Goal: Task Accomplishment & Management: Complete application form

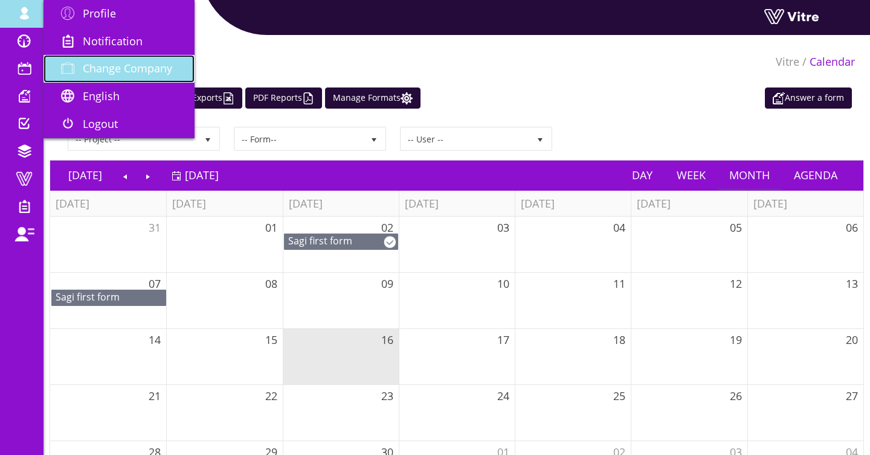
click at [83, 63] on span "Change Company" at bounding box center [127, 68] width 89 height 14
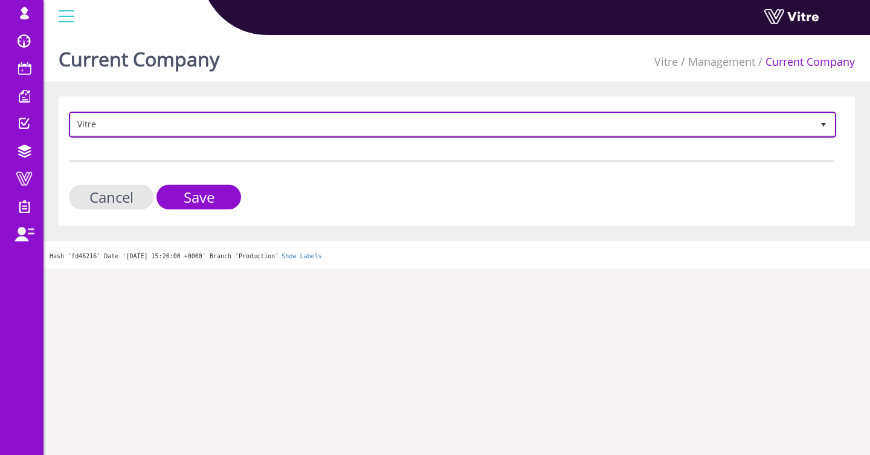
click at [138, 127] on span "Vitre" at bounding box center [442, 125] width 742 height 22
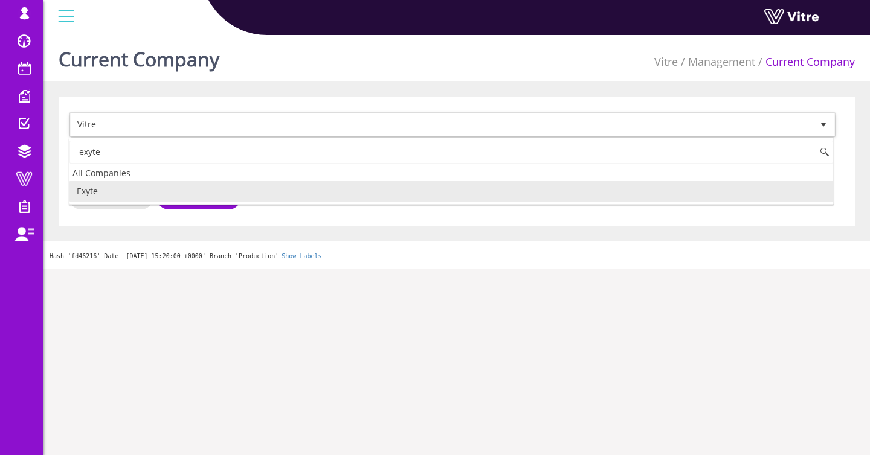
click at [100, 193] on li "Exyte" at bounding box center [451, 191] width 764 height 21
type input "exyte"
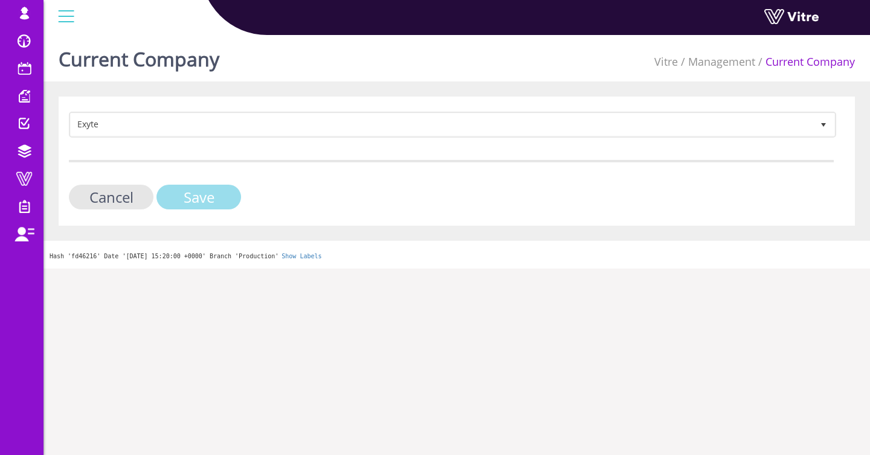
click at [208, 196] on input "Save" at bounding box center [198, 197] width 85 height 25
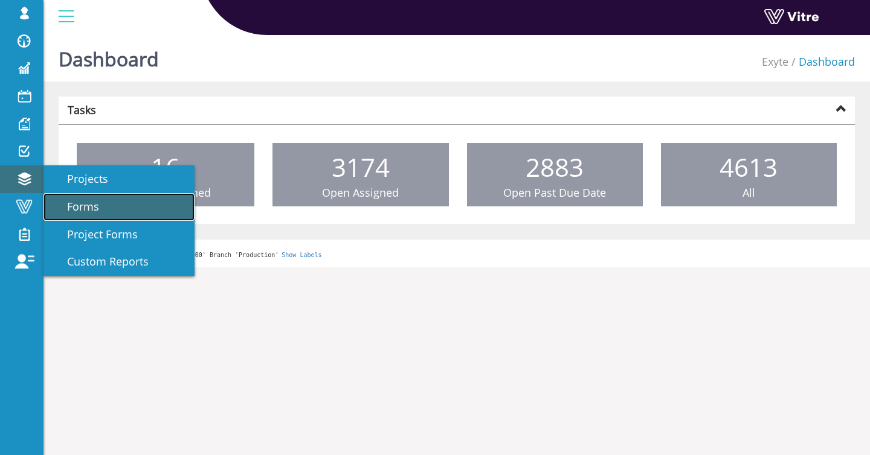
click at [84, 203] on span "Forms" at bounding box center [76, 206] width 47 height 14
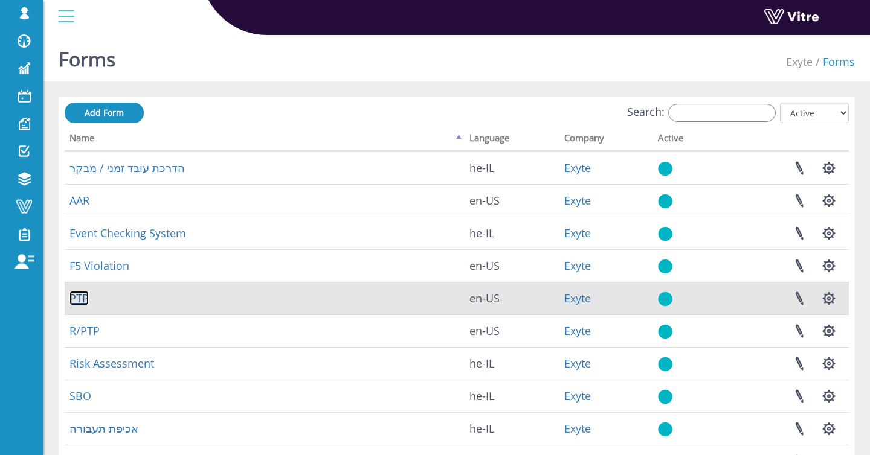
click at [76, 293] on link "PTP" at bounding box center [78, 298] width 19 height 14
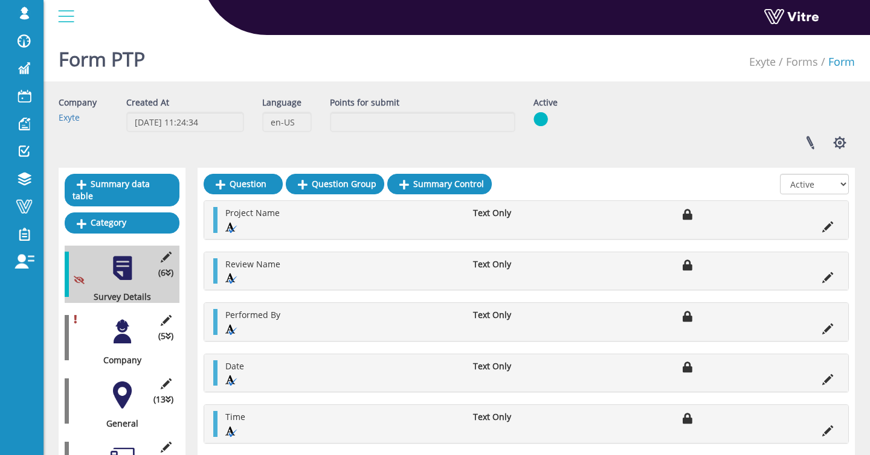
click at [123, 327] on div at bounding box center [122, 331] width 27 height 27
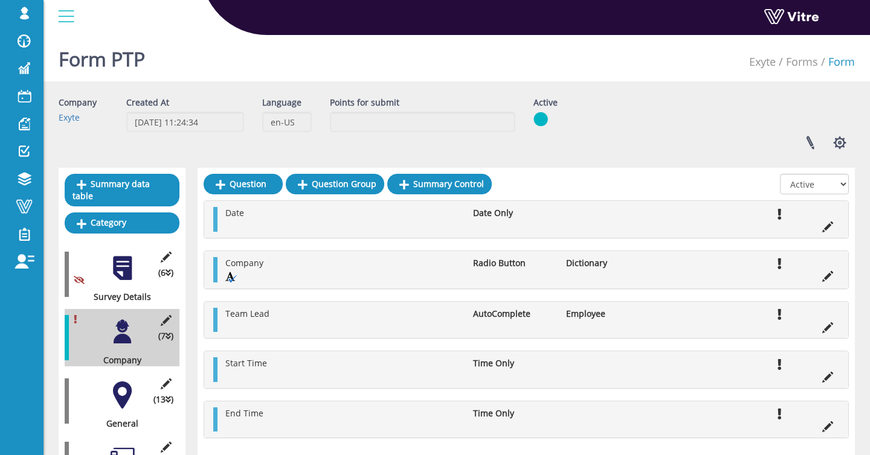
click at [115, 385] on div at bounding box center [122, 395] width 27 height 27
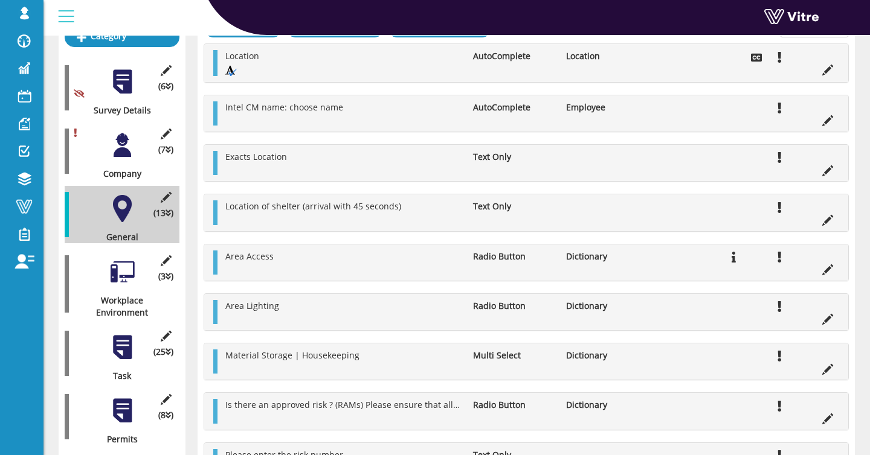
scroll to position [241, 0]
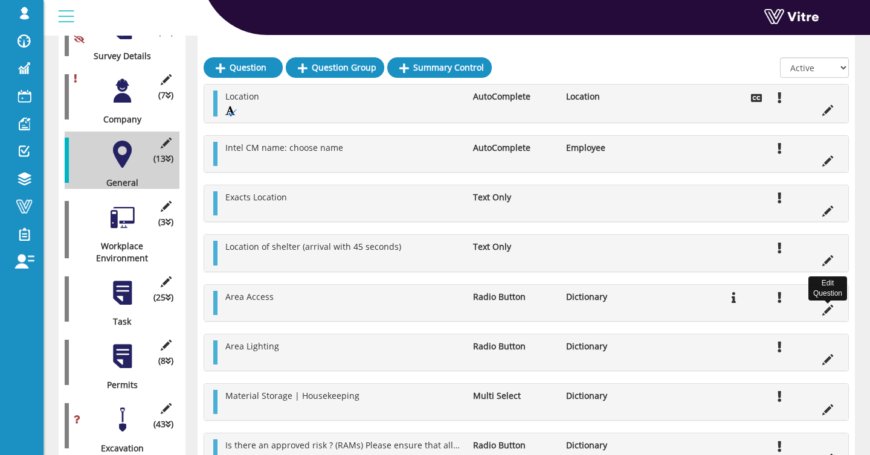
click at [828, 315] on icon at bounding box center [827, 310] width 11 height 11
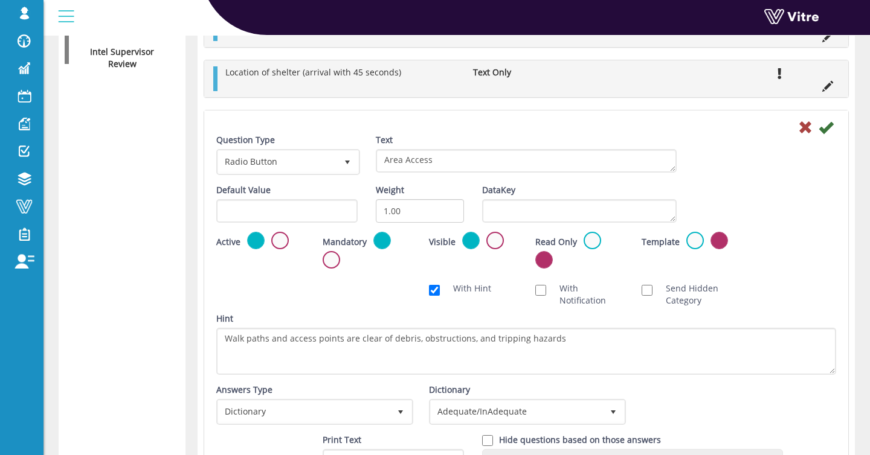
scroll to position [2537, 0]
click at [808, 126] on icon at bounding box center [805, 128] width 14 height 14
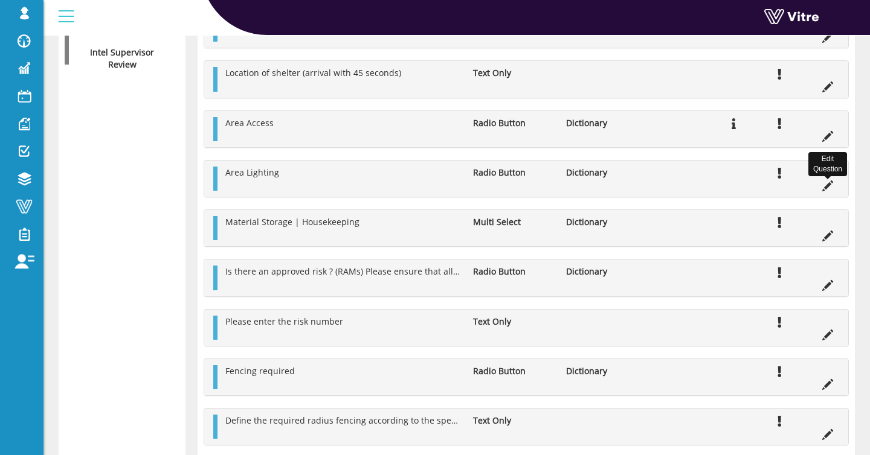
click at [827, 184] on icon at bounding box center [827, 186] width 11 height 11
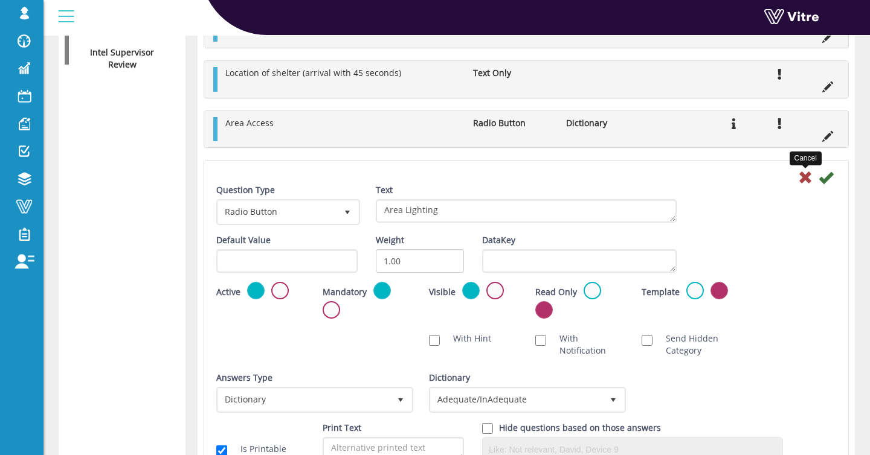
click at [801, 183] on icon at bounding box center [805, 177] width 14 height 14
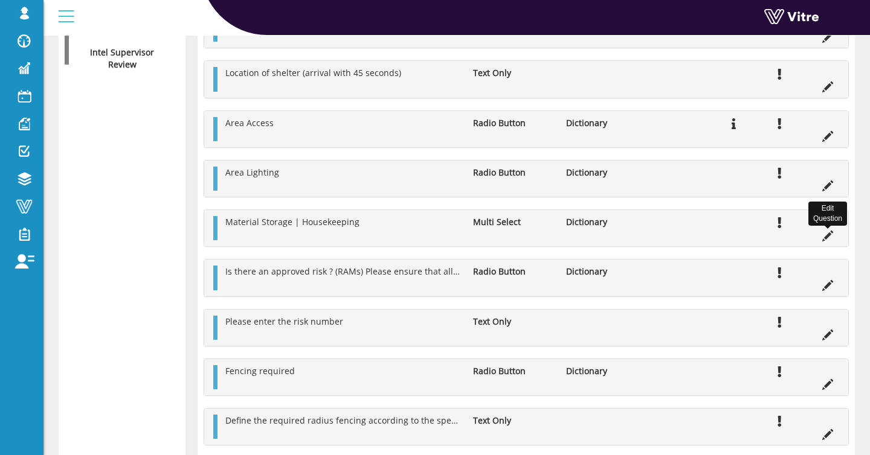
click at [832, 239] on icon at bounding box center [827, 236] width 11 height 11
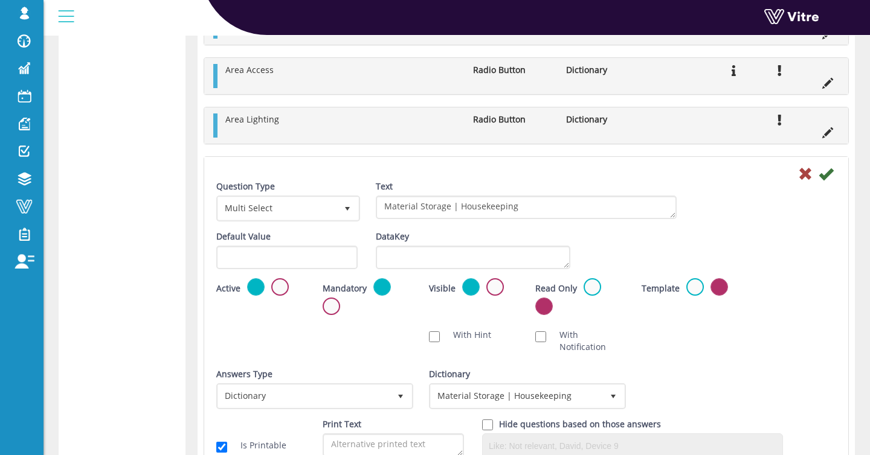
scroll to position [2591, 0]
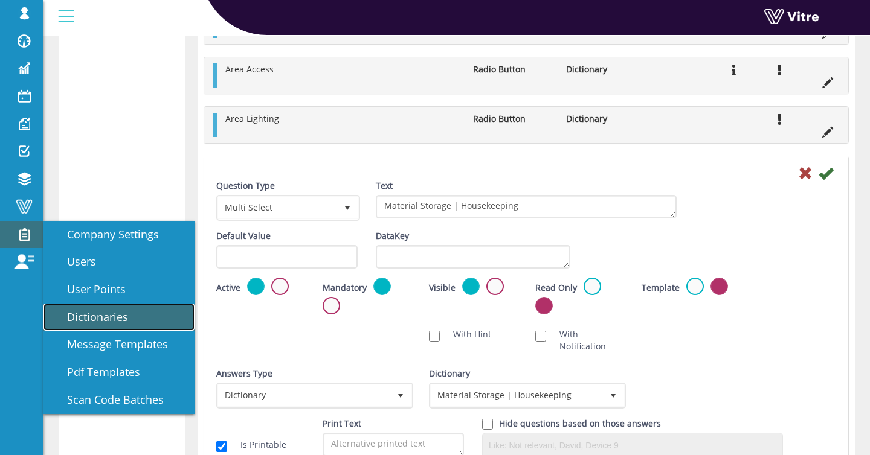
click at [115, 308] on link "Dictionaries" at bounding box center [118, 318] width 151 height 28
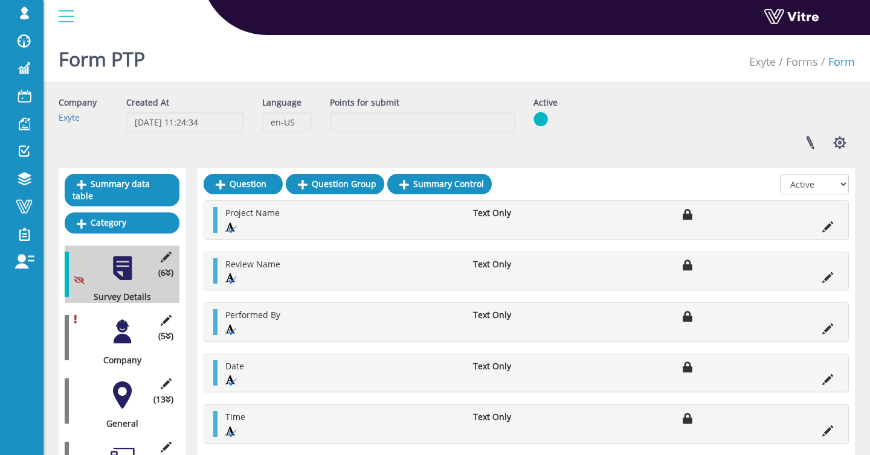
click at [117, 384] on div at bounding box center [122, 395] width 27 height 27
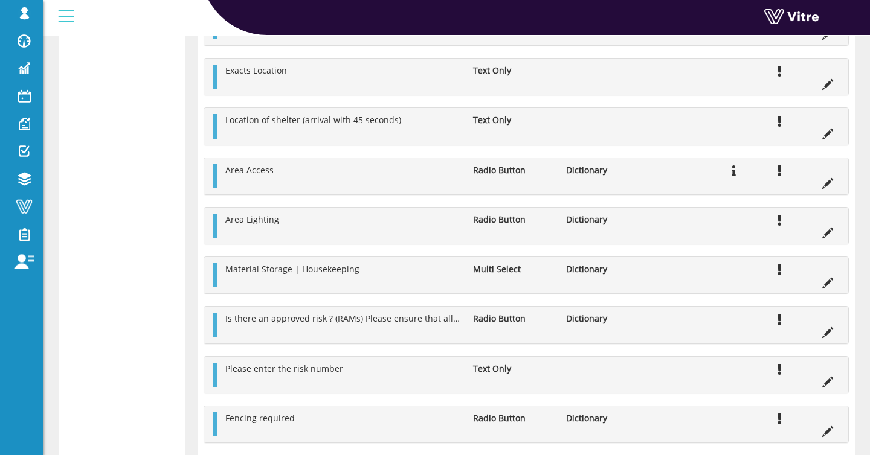
scroll to position [2639, 0]
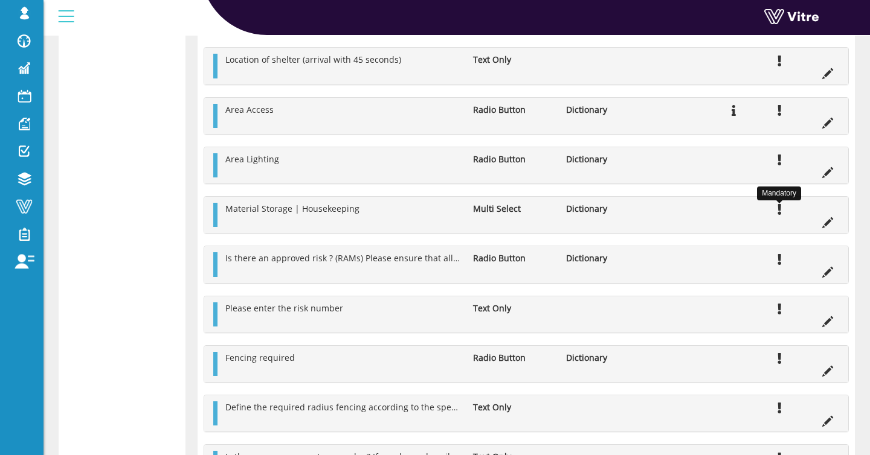
click at [768, 209] on li at bounding box center [779, 209] width 23 height 12
click at [832, 225] on icon at bounding box center [827, 222] width 11 height 11
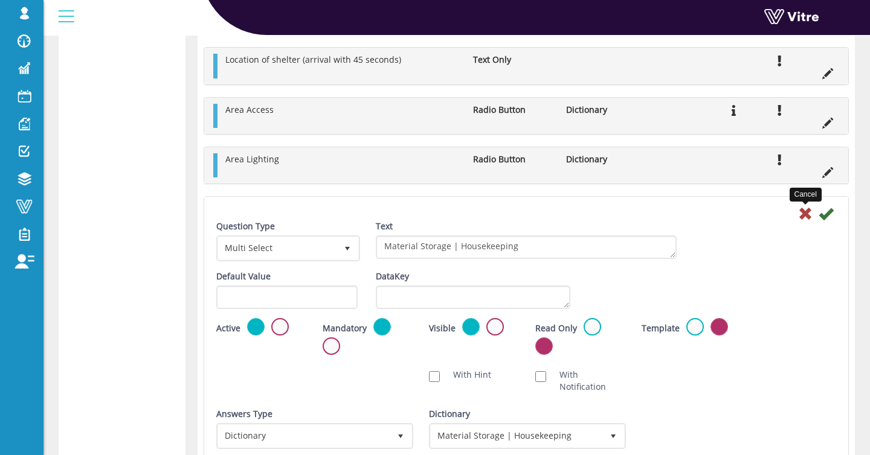
click at [799, 213] on icon at bounding box center [805, 214] width 14 height 14
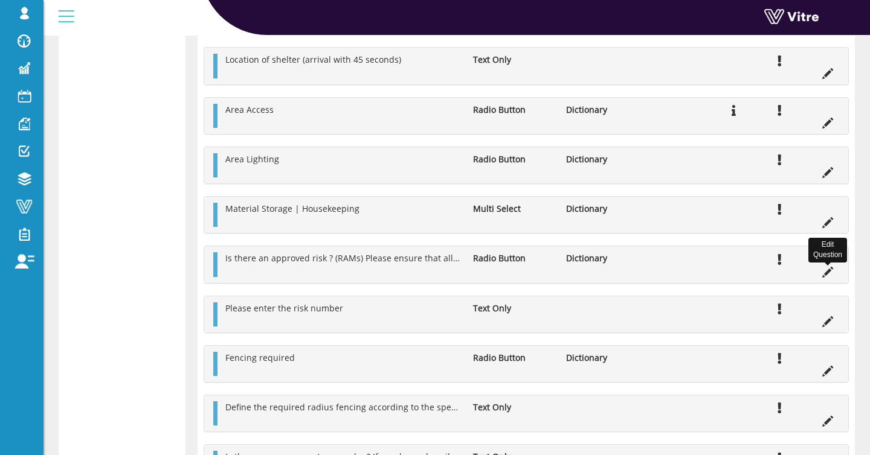
click at [831, 275] on icon at bounding box center [827, 272] width 11 height 11
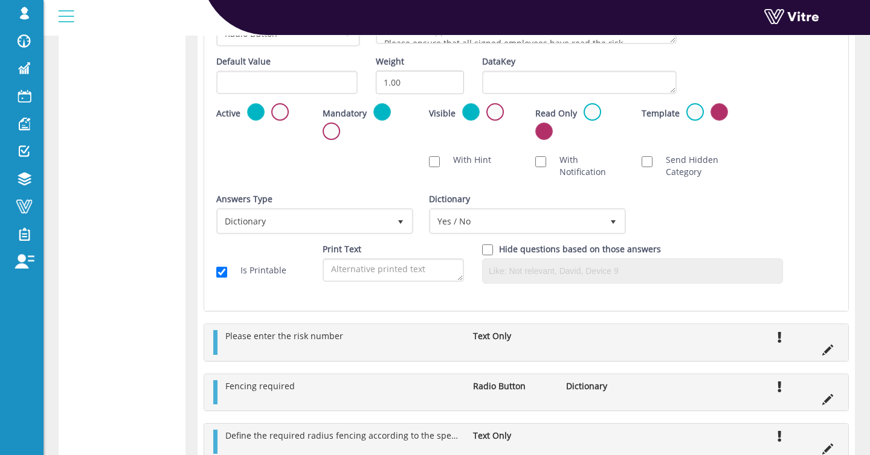
scroll to position [2906, 0]
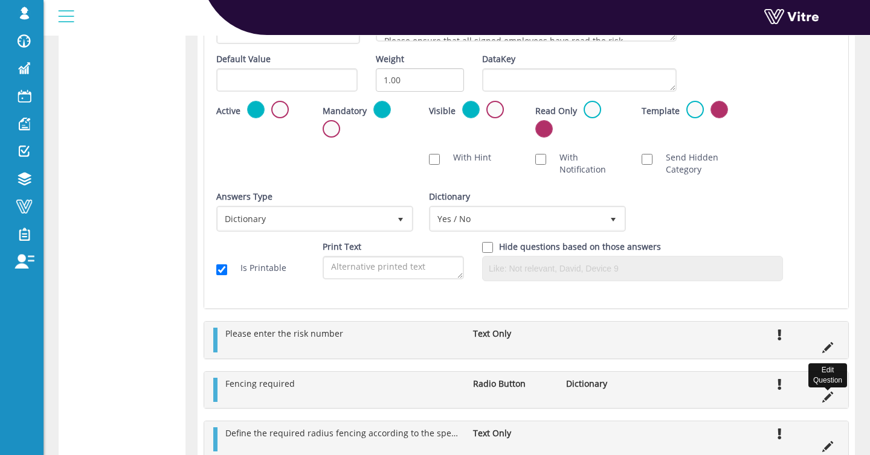
click at [826, 402] on icon at bounding box center [827, 397] width 11 height 11
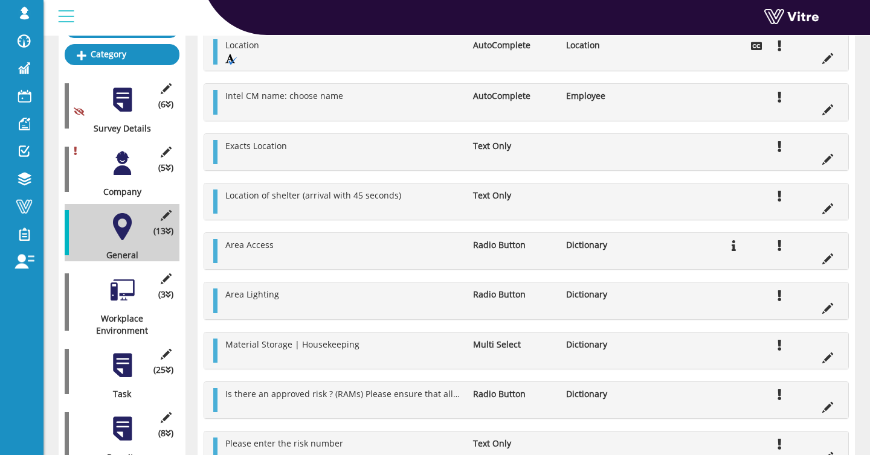
scroll to position [214, 0]
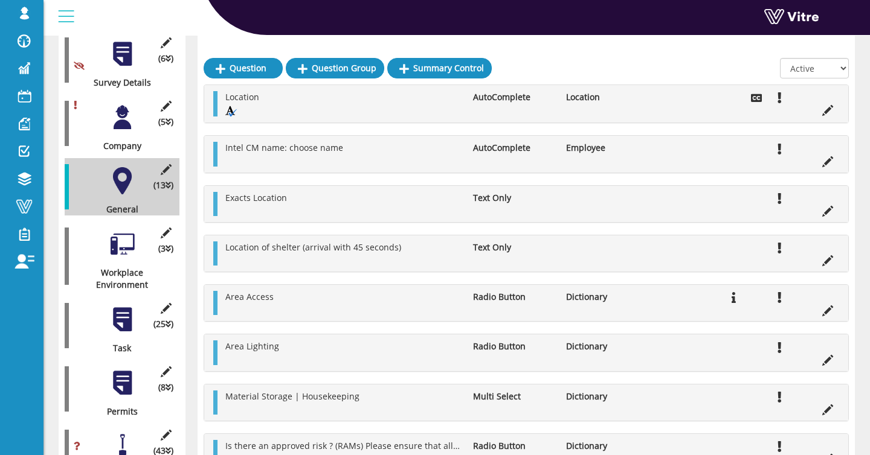
click at [117, 231] on div at bounding box center [122, 244] width 27 height 27
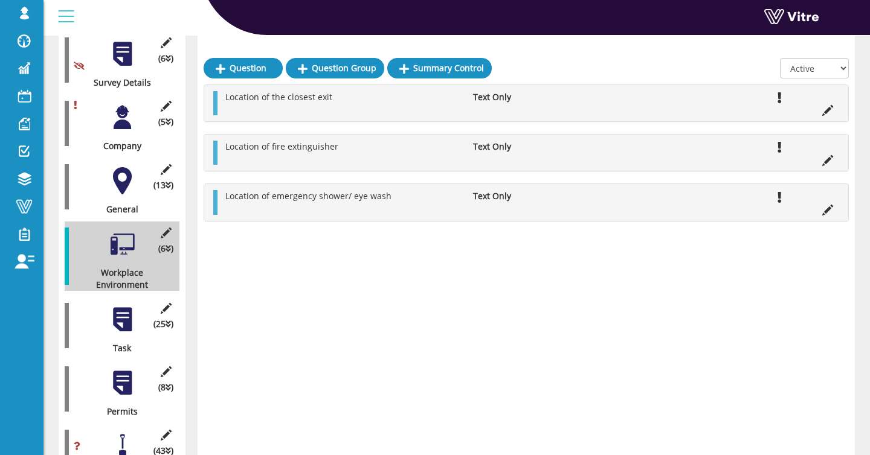
click at [121, 306] on div at bounding box center [122, 319] width 27 height 27
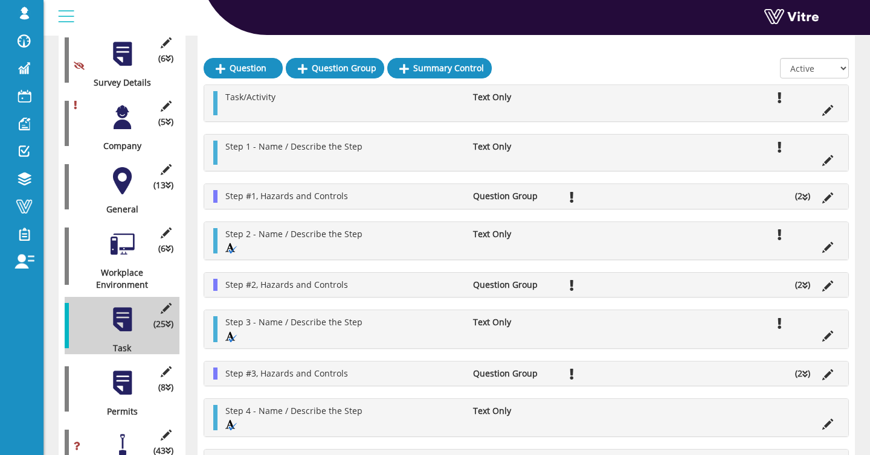
click at [350, 202] on li "Step #1, Hazards and Controls" at bounding box center [343, 196] width 248 height 12
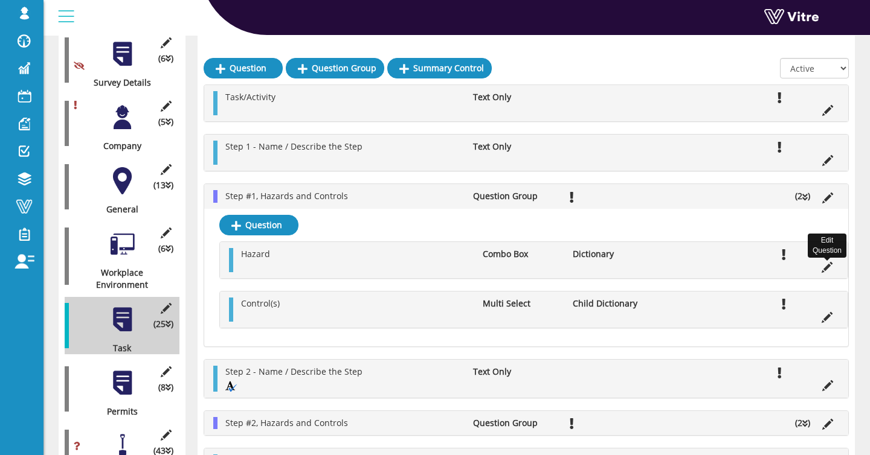
click at [825, 268] on icon at bounding box center [827, 267] width 11 height 11
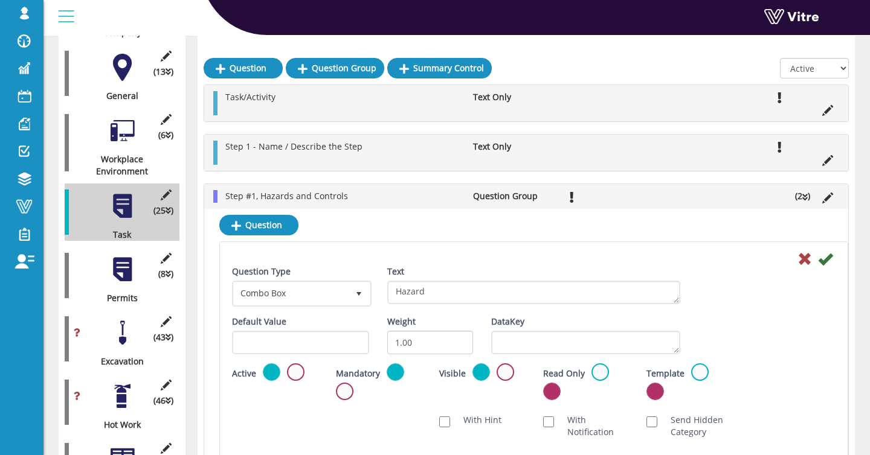
scroll to position [330, 0]
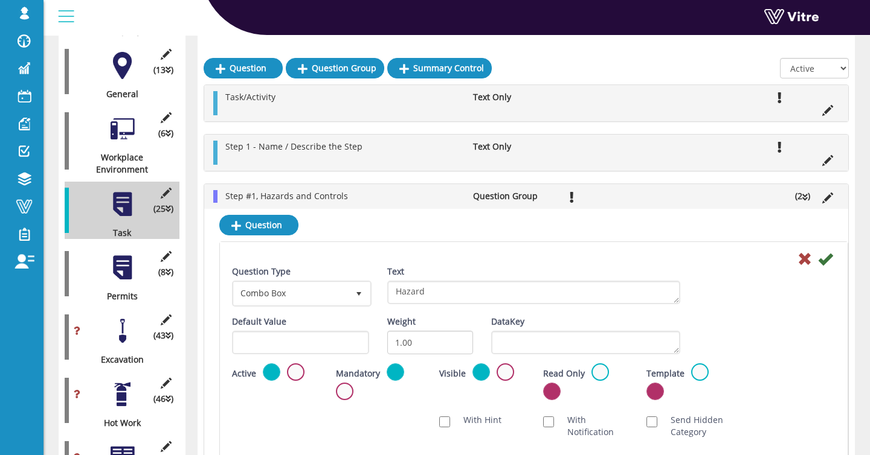
click at [123, 256] on div at bounding box center [122, 267] width 27 height 27
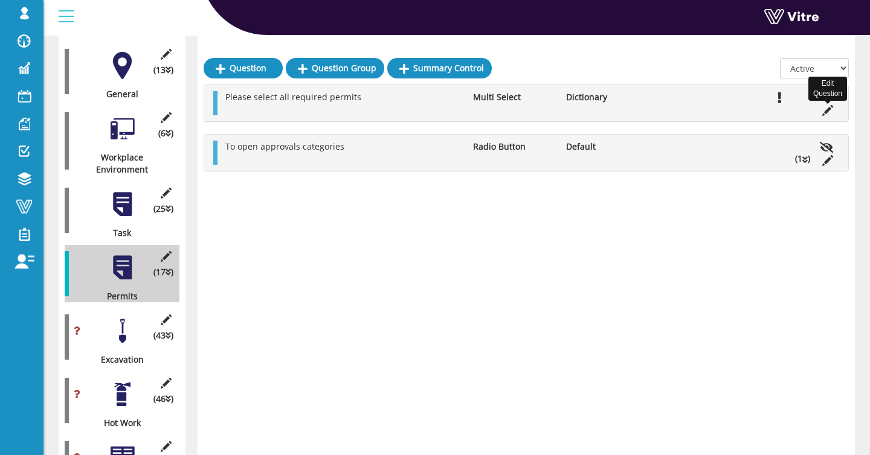
click at [829, 114] on icon at bounding box center [827, 110] width 11 height 11
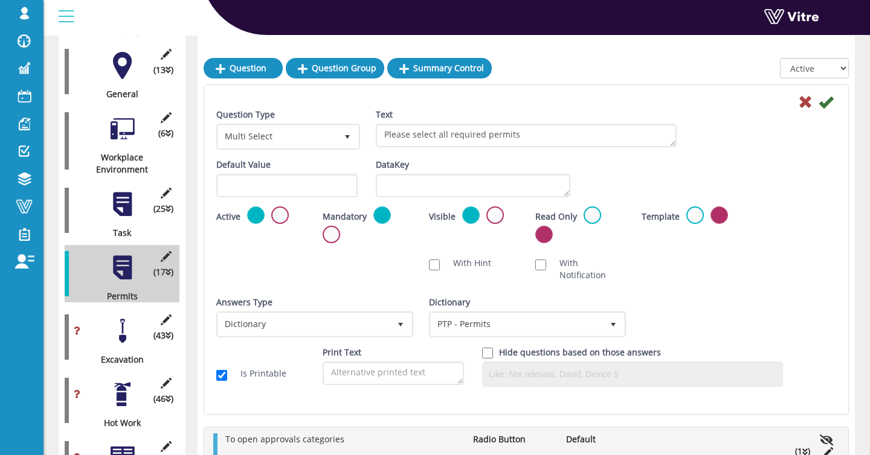
click at [123, 318] on div at bounding box center [122, 331] width 27 height 27
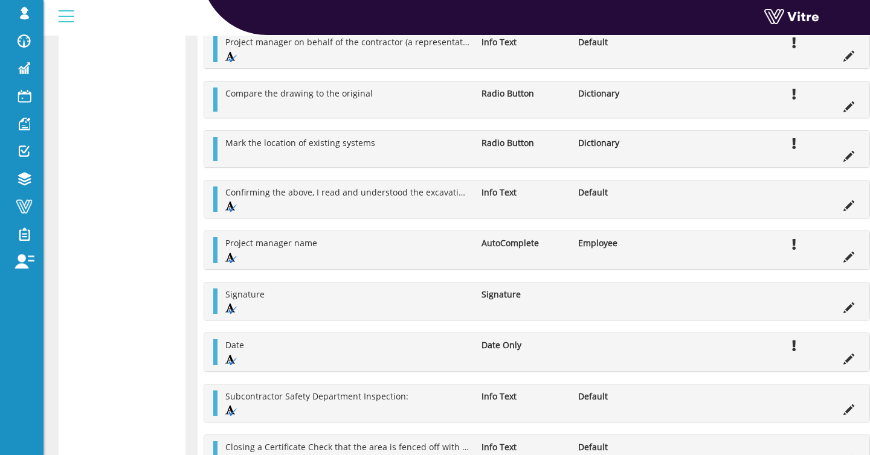
scroll to position [2841, 0]
click at [848, 111] on icon at bounding box center [848, 108] width 11 height 11
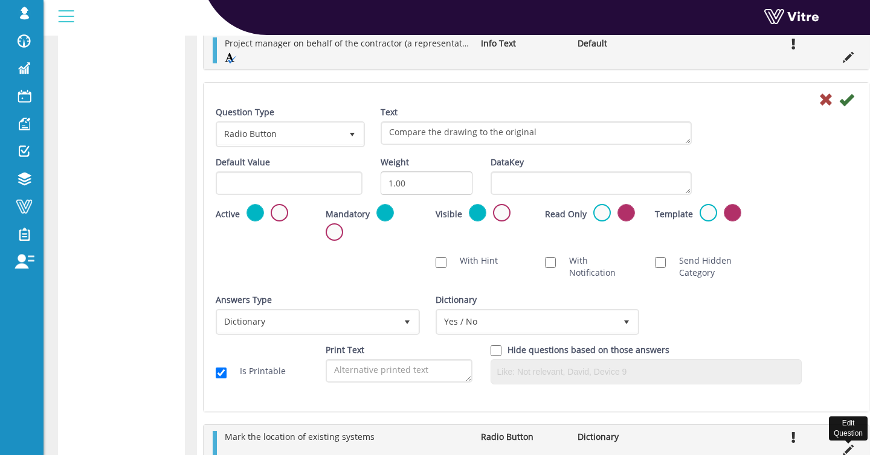
click at [846, 445] on icon at bounding box center [848, 450] width 11 height 11
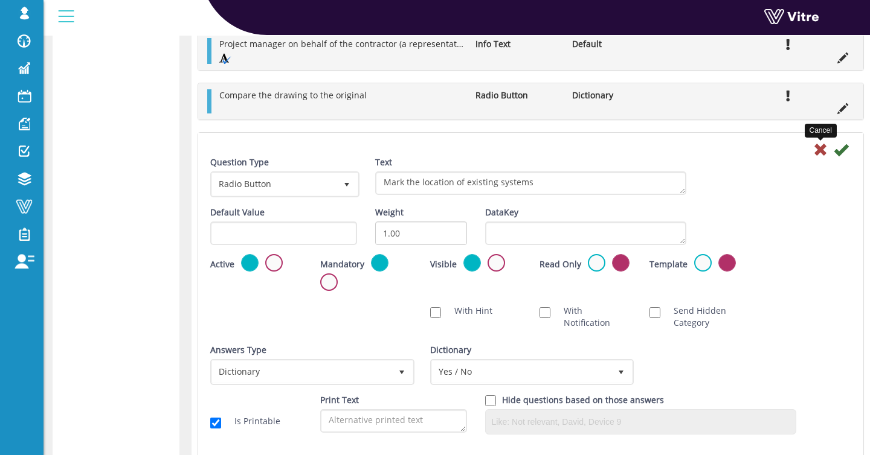
click at [816, 153] on icon at bounding box center [820, 150] width 14 height 14
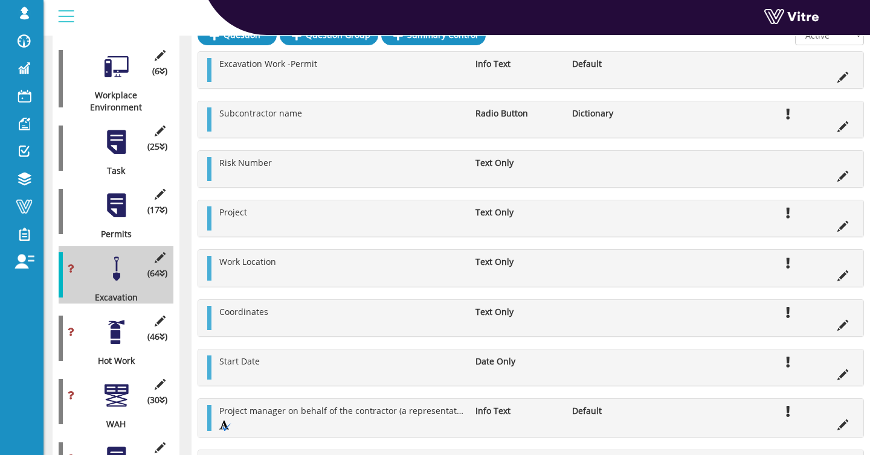
scroll to position [402, 6]
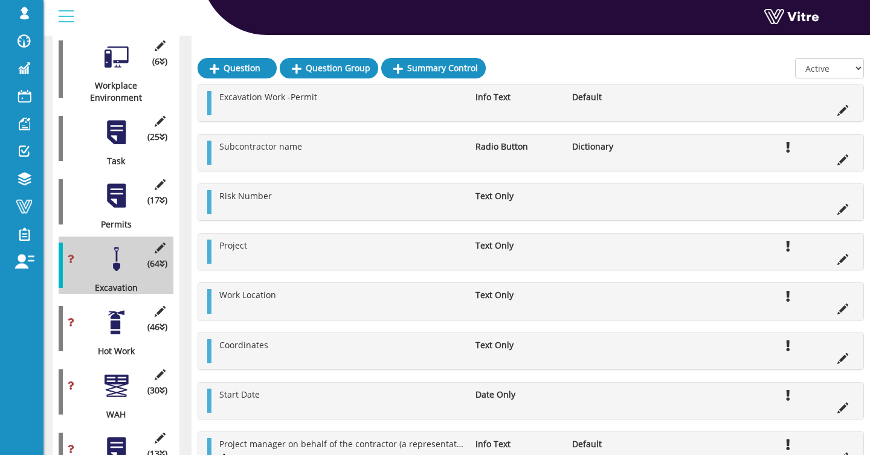
click at [119, 309] on div at bounding box center [116, 322] width 27 height 27
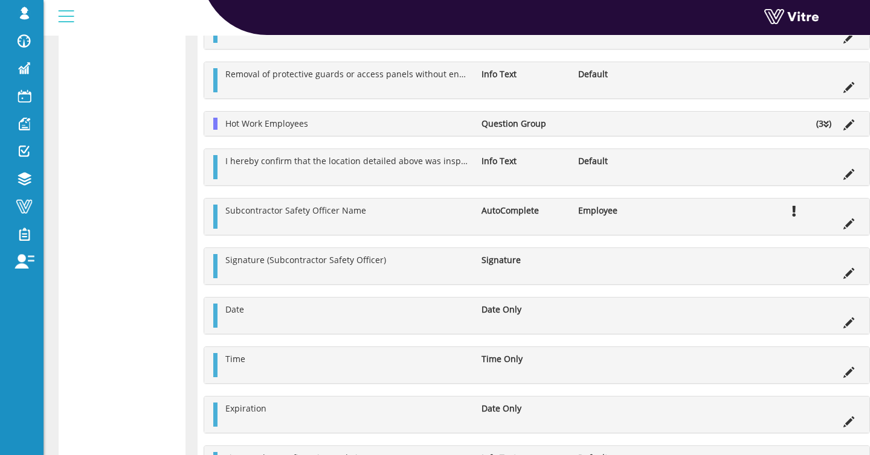
scroll to position [4219, 0]
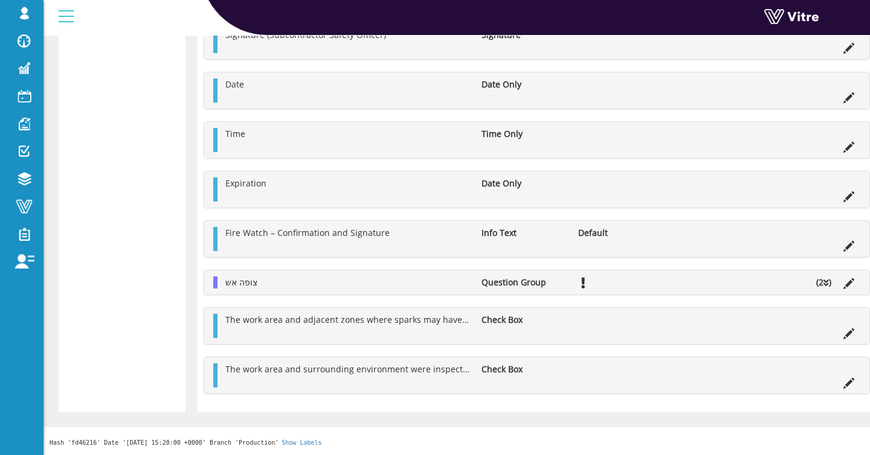
click at [419, 291] on div "צופה אש Question Group (2 )" at bounding box center [536, 283] width 665 height 24
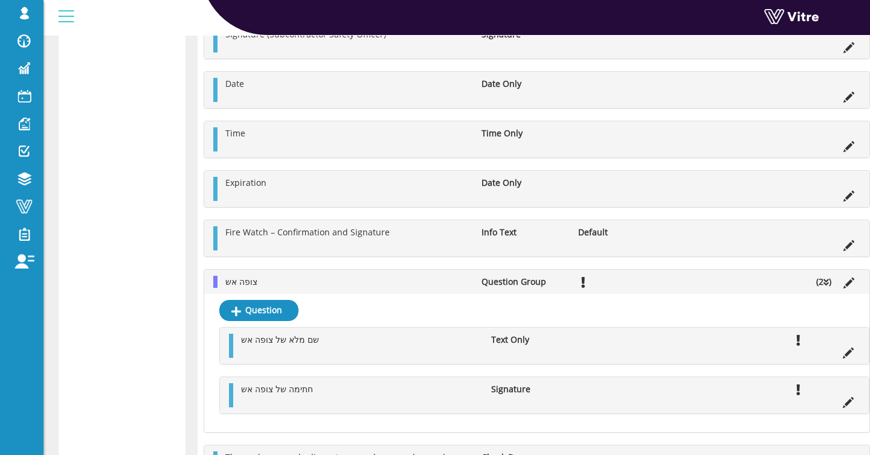
click at [419, 291] on div "צופה אש Question Group (2 )" at bounding box center [536, 282] width 665 height 24
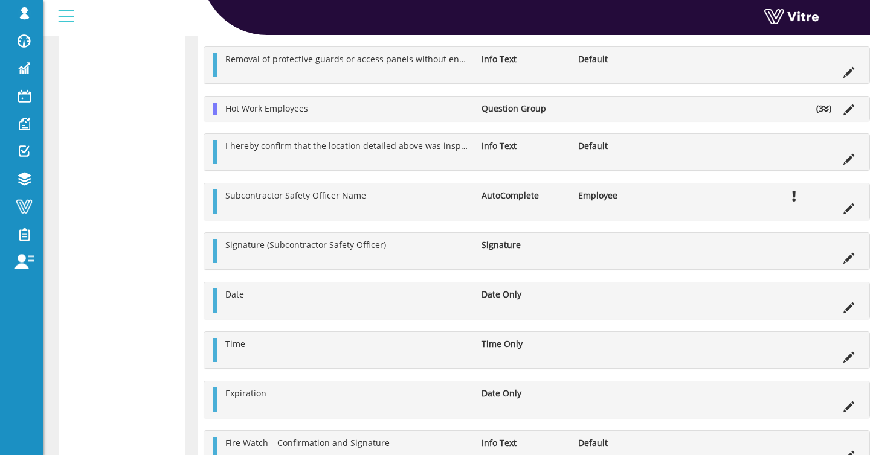
scroll to position [4004, 0]
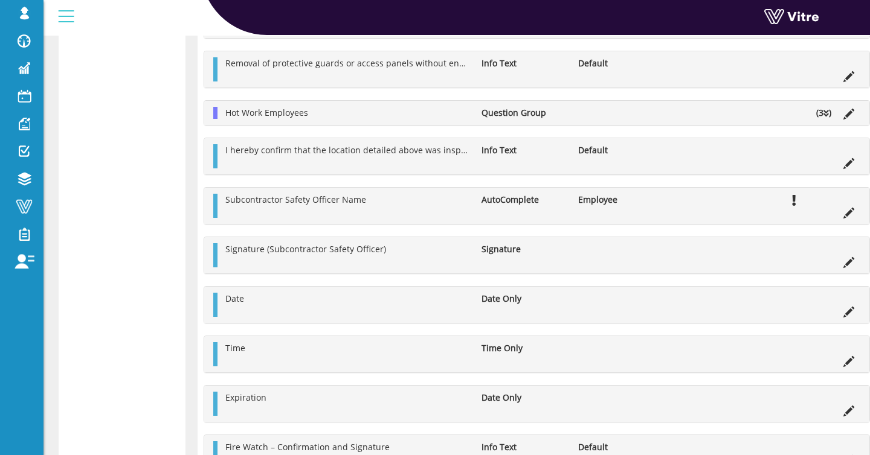
click at [692, 239] on div "Signature (Subcontractor Safety Officer) Signature" at bounding box center [536, 255] width 665 height 36
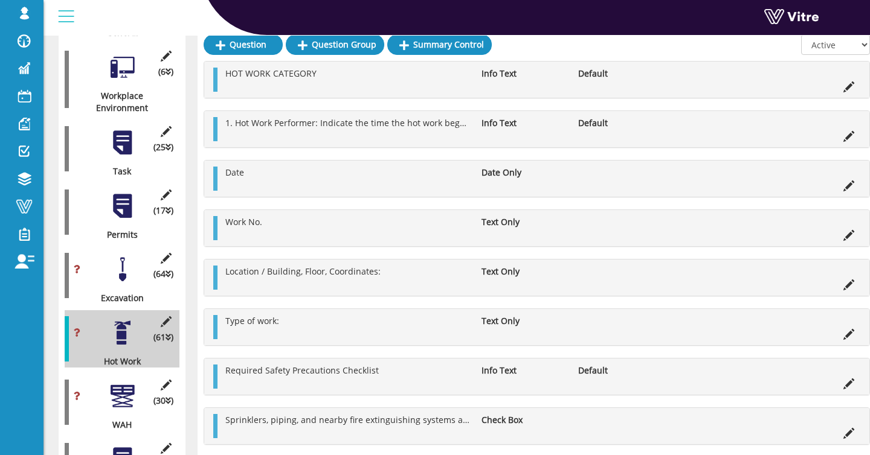
scroll to position [413, 0]
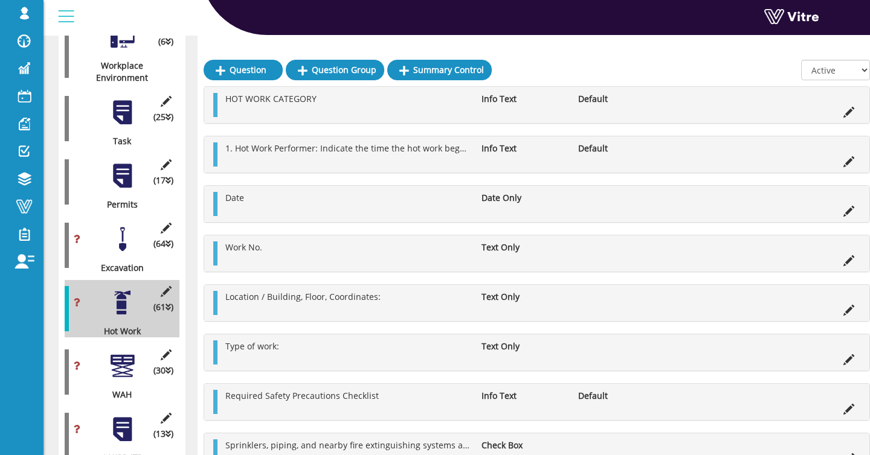
click at [117, 344] on div "(30 ) WAH" at bounding box center [122, 372] width 115 height 57
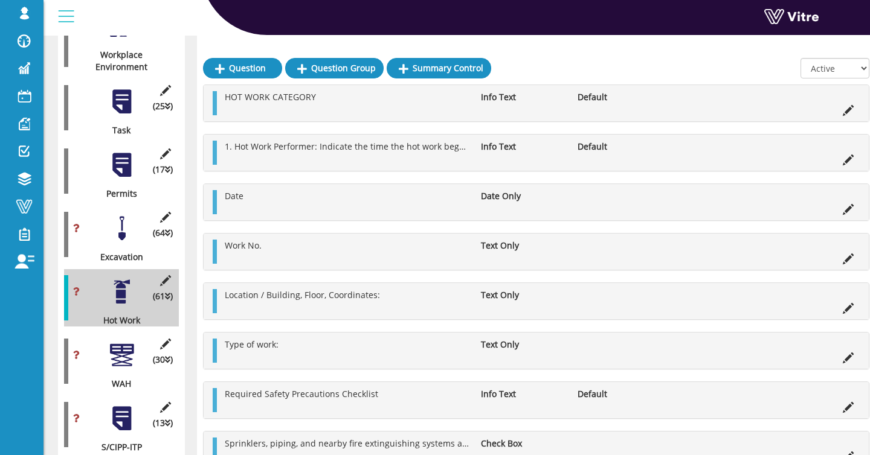
scroll to position [434, 1]
click at [122, 344] on div at bounding box center [121, 354] width 27 height 27
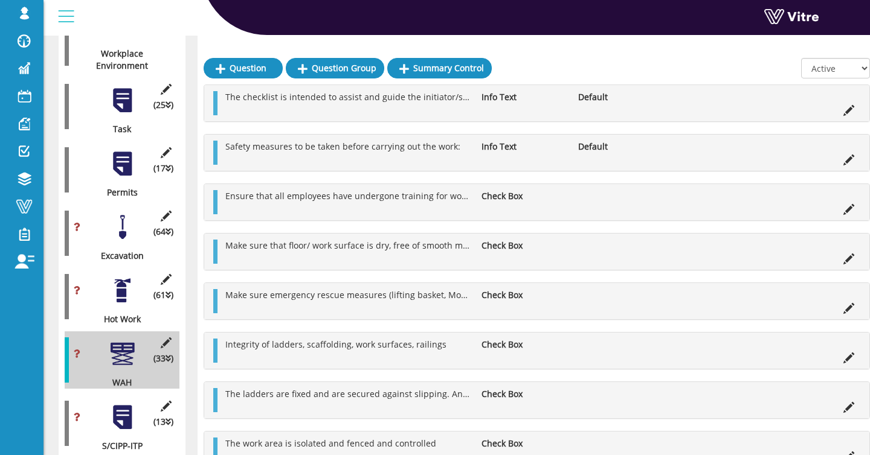
scroll to position [434, 0]
click at [141, 286] on div "(61 ) Hot Work" at bounding box center [122, 296] width 115 height 57
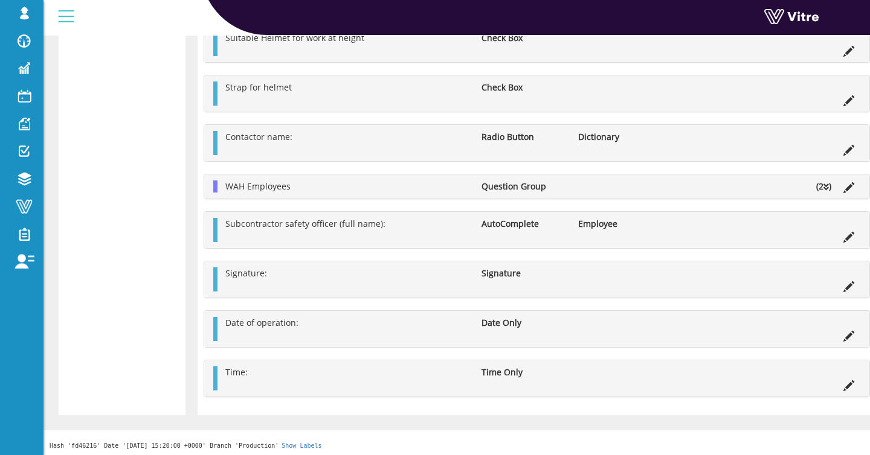
scroll to position [3548, 0]
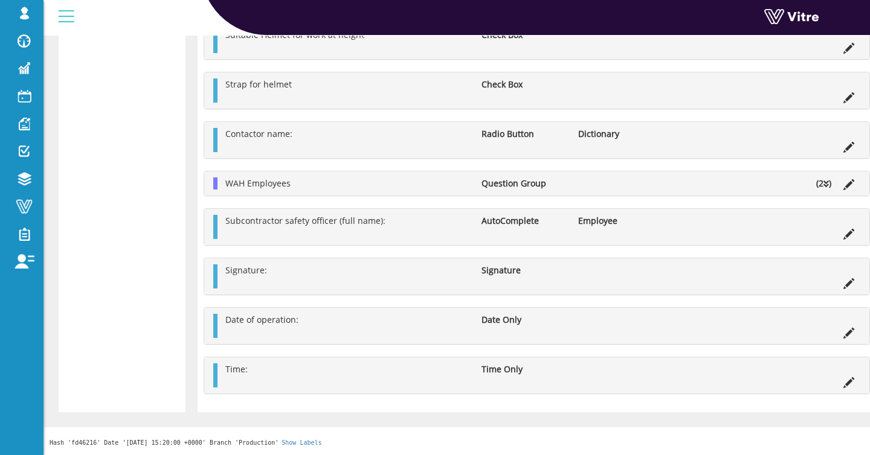
click at [754, 152] on div "Contactor name: Radio Button Dictionary" at bounding box center [536, 140] width 665 height 36
click at [850, 146] on icon at bounding box center [848, 147] width 11 height 11
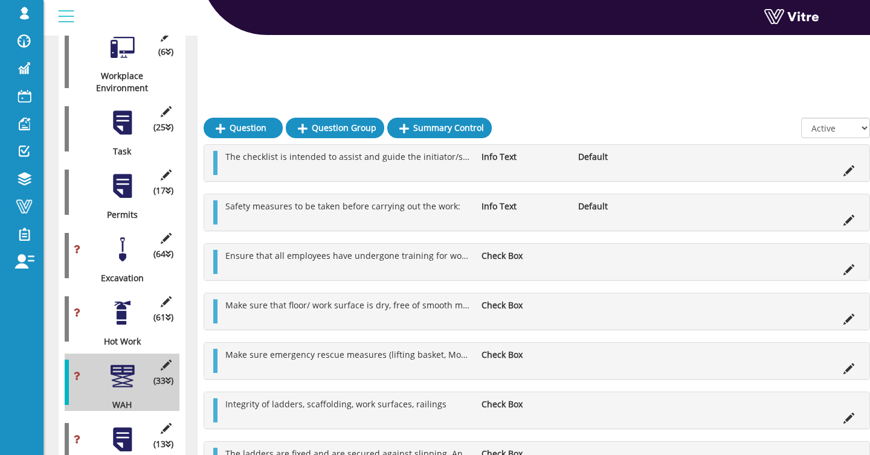
scroll to position [472, 0]
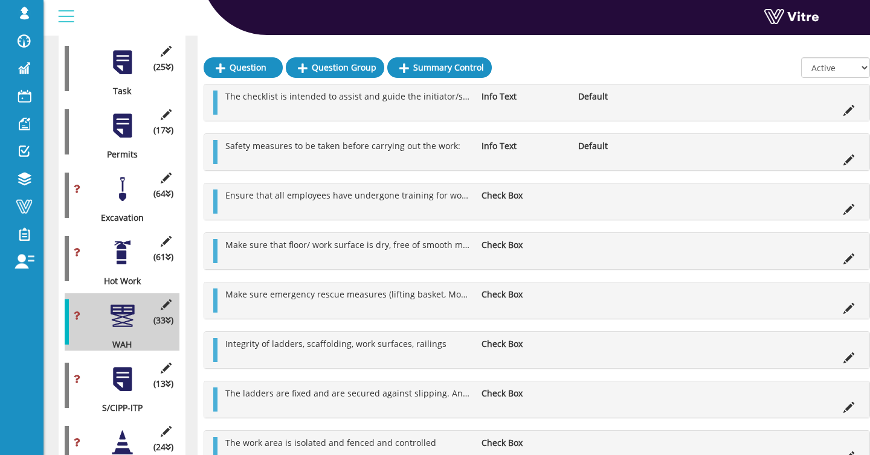
click at [114, 239] on div at bounding box center [122, 252] width 27 height 27
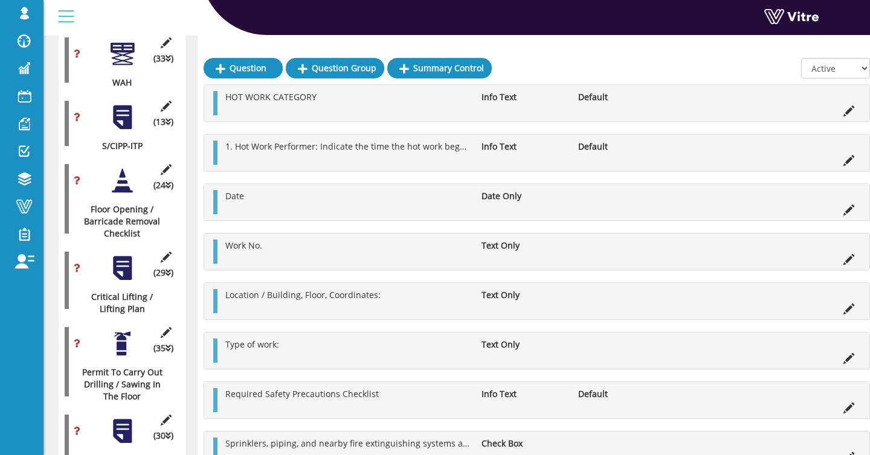
scroll to position [735, 0]
click at [129, 266] on div at bounding box center [122, 267] width 27 height 27
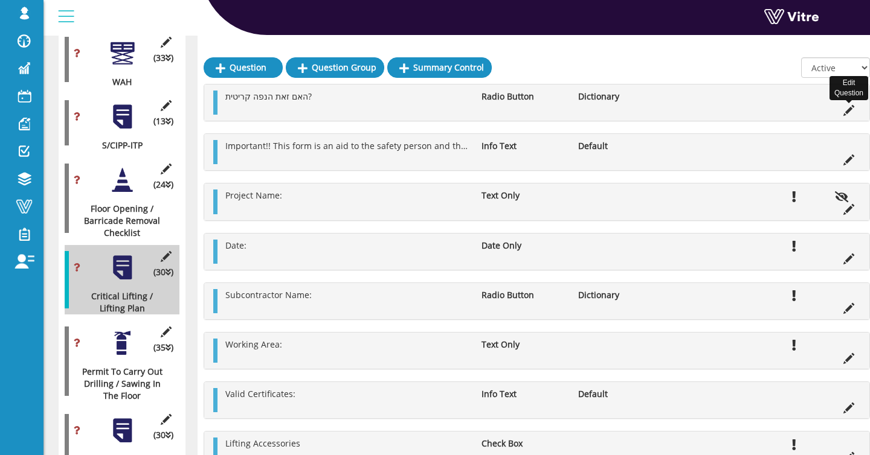
click at [848, 111] on icon at bounding box center [848, 110] width 11 height 11
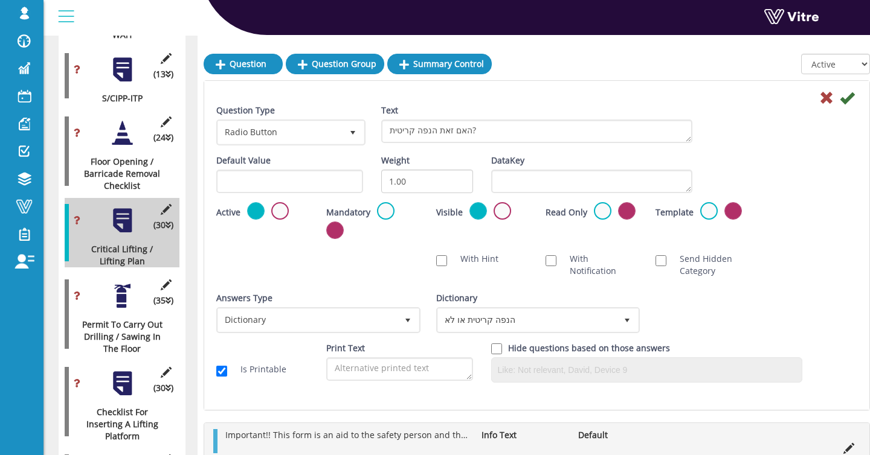
scroll to position [788, 0]
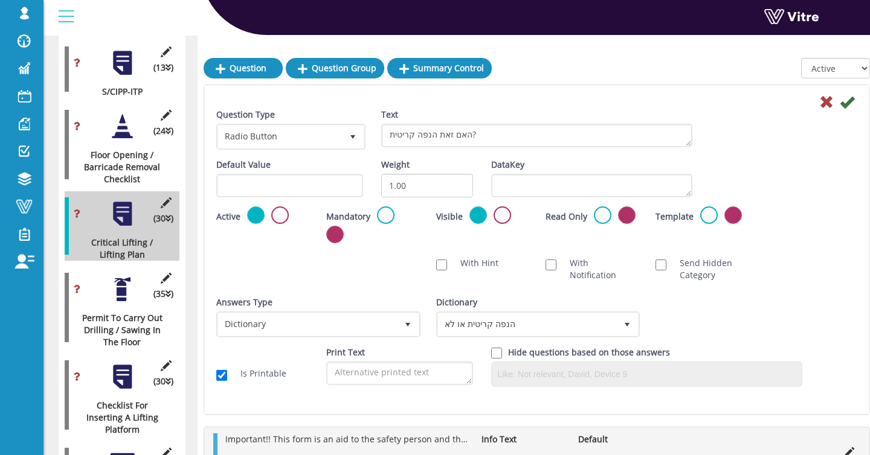
click at [111, 281] on div at bounding box center [122, 289] width 27 height 27
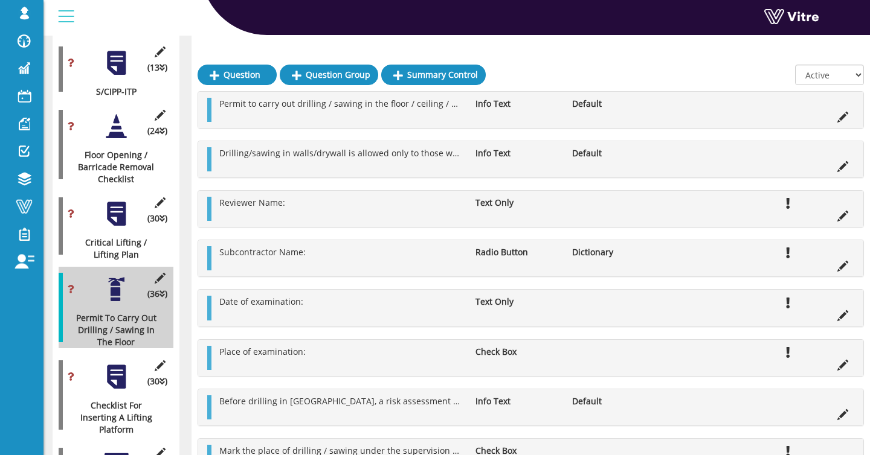
scroll to position [803, 6]
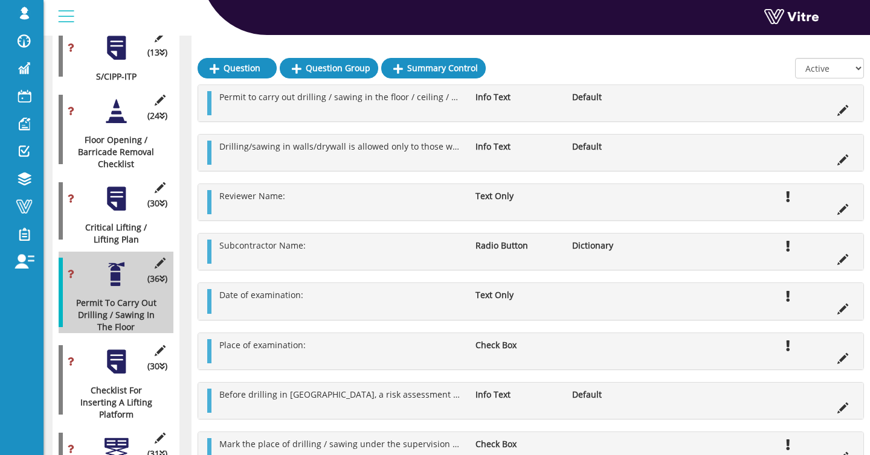
click at [105, 351] on div at bounding box center [116, 362] width 27 height 27
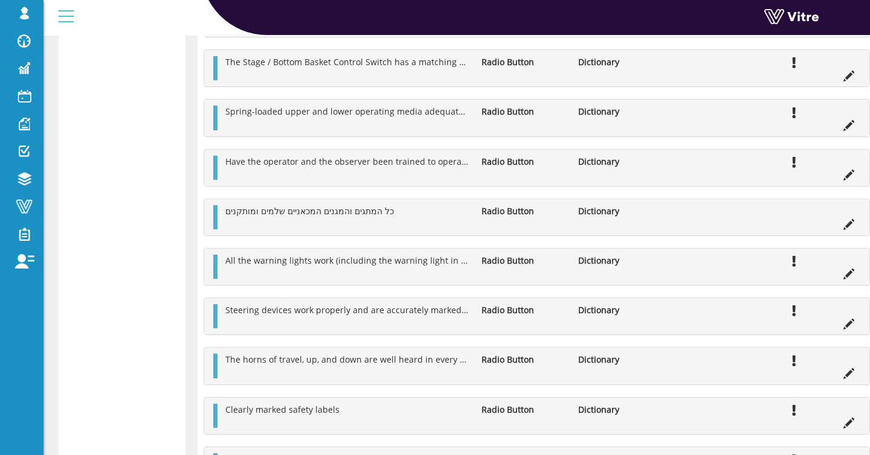
scroll to position [3006, 0]
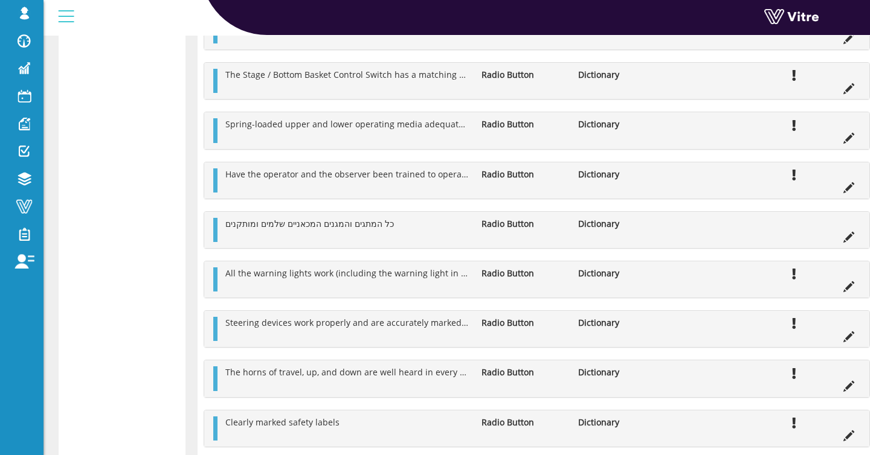
click at [849, 172] on div "Have the operator and the observer been trained to operate this lifting platfor…" at bounding box center [536, 180] width 665 height 36
click at [849, 189] on icon at bounding box center [848, 187] width 11 height 11
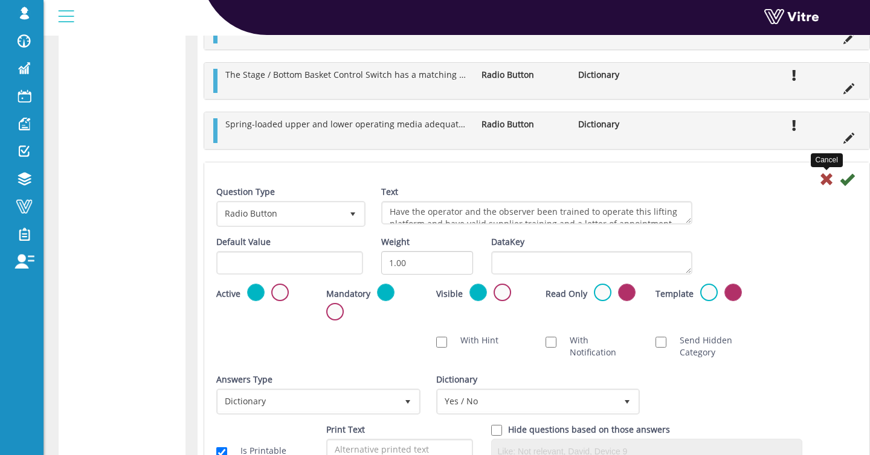
click at [828, 185] on icon at bounding box center [826, 179] width 14 height 14
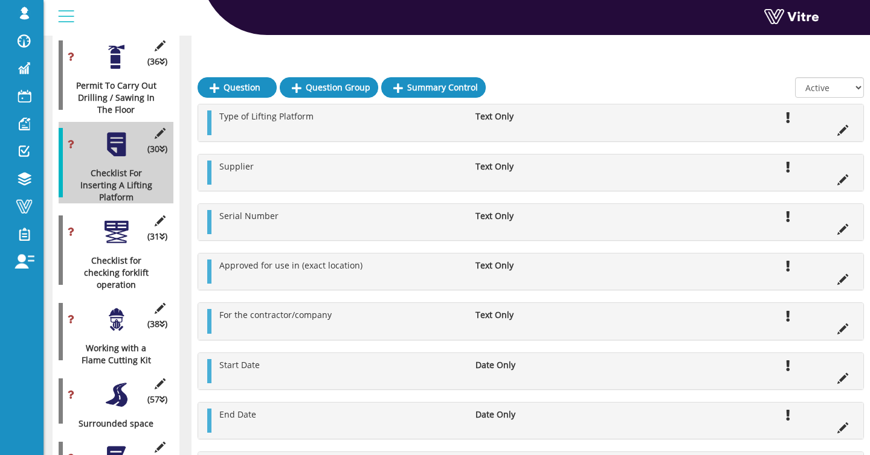
scroll to position [1020, 6]
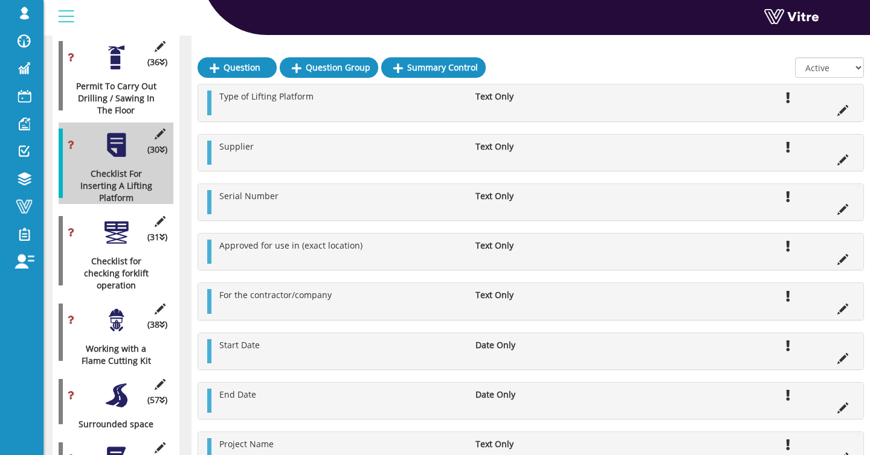
click at [121, 219] on div at bounding box center [116, 232] width 27 height 27
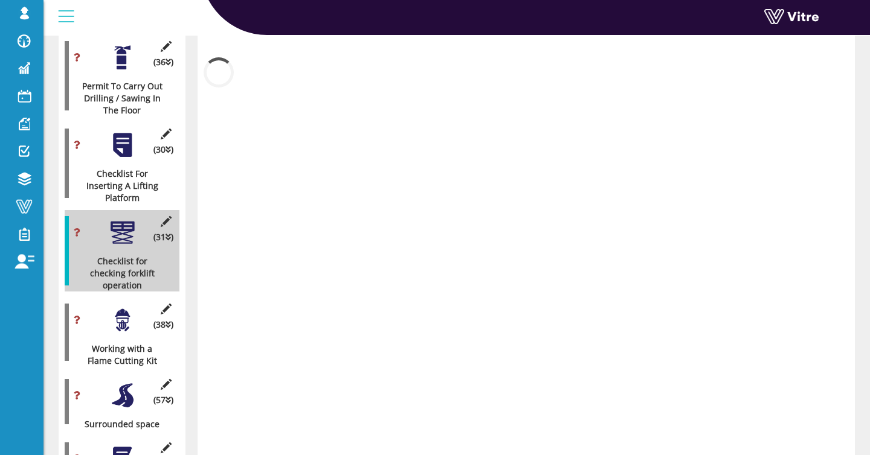
scroll to position [1020, 0]
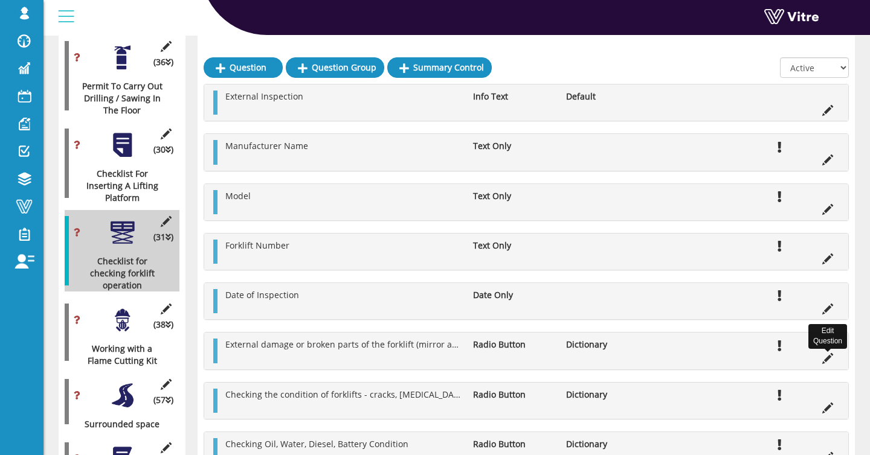
click at [828, 360] on icon at bounding box center [827, 358] width 11 height 11
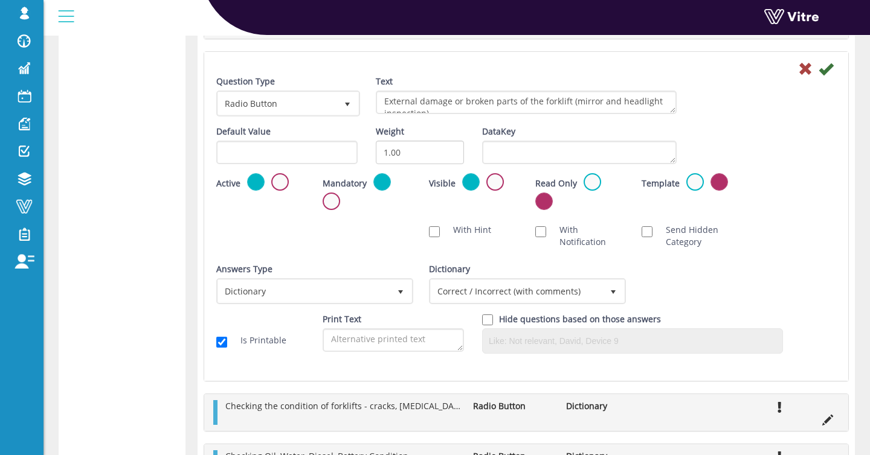
scroll to position [2693, 0]
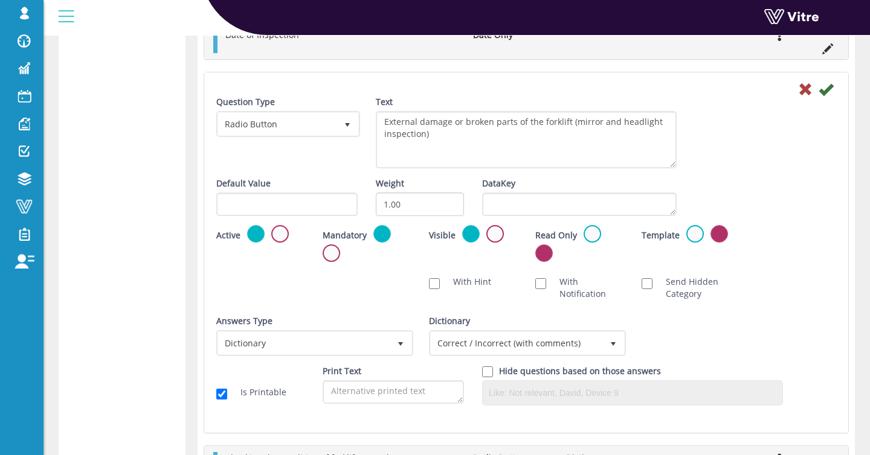
drag, startPoint x: 672, startPoint y: 133, endPoint x: 671, endPoint y: 168, distance: 35.1
click at [671, 168] on textarea "External damage or broken parts of the forklift (mirror and headlight inspectio…" at bounding box center [526, 139] width 301 height 57
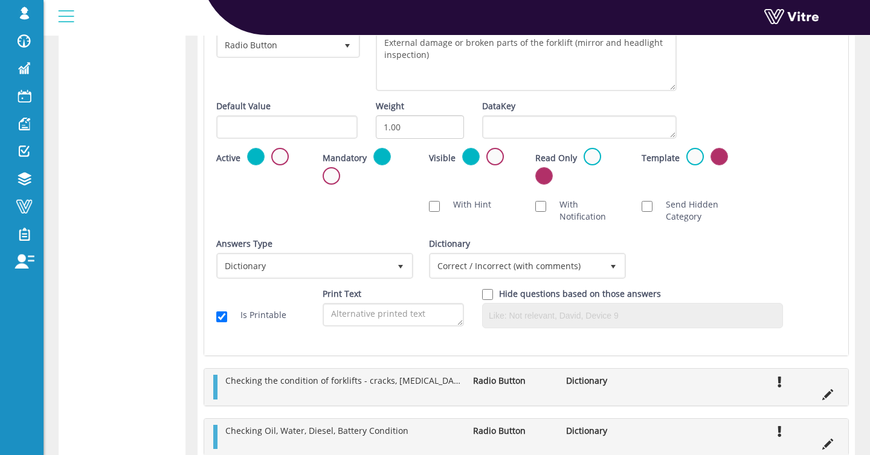
scroll to position [2934, 0]
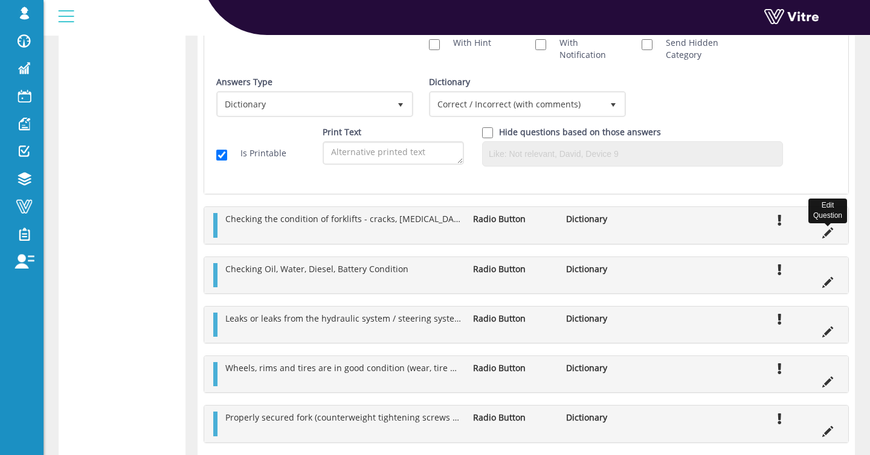
click at [825, 234] on icon at bounding box center [827, 233] width 11 height 11
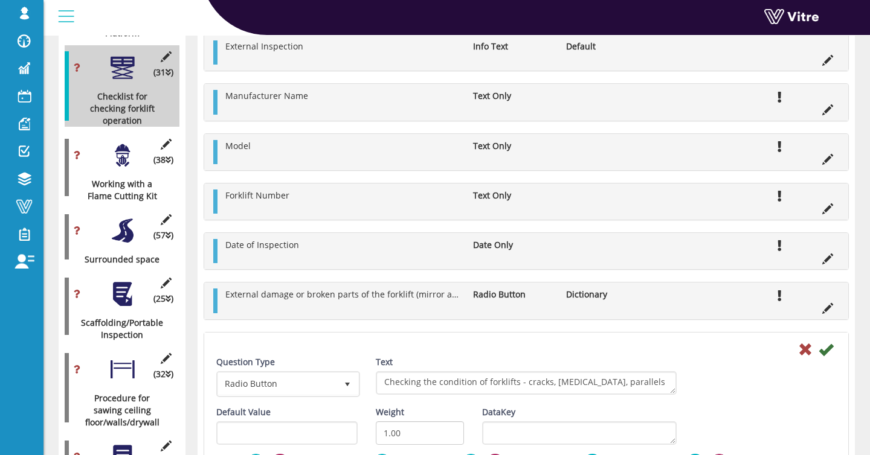
scroll to position [1113, 0]
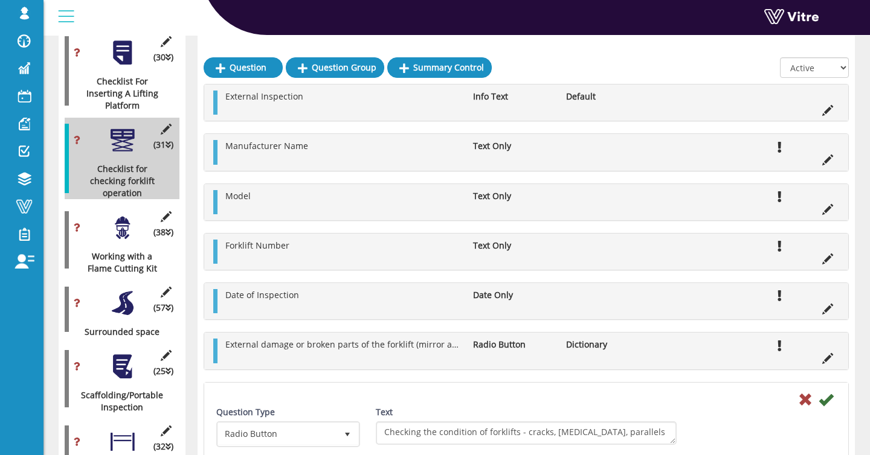
click at [125, 214] on div at bounding box center [122, 227] width 27 height 27
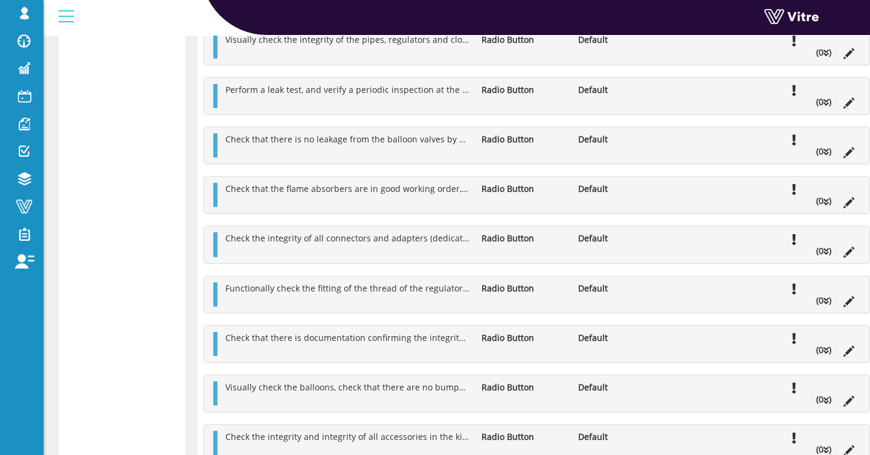
scroll to position [3857, 0]
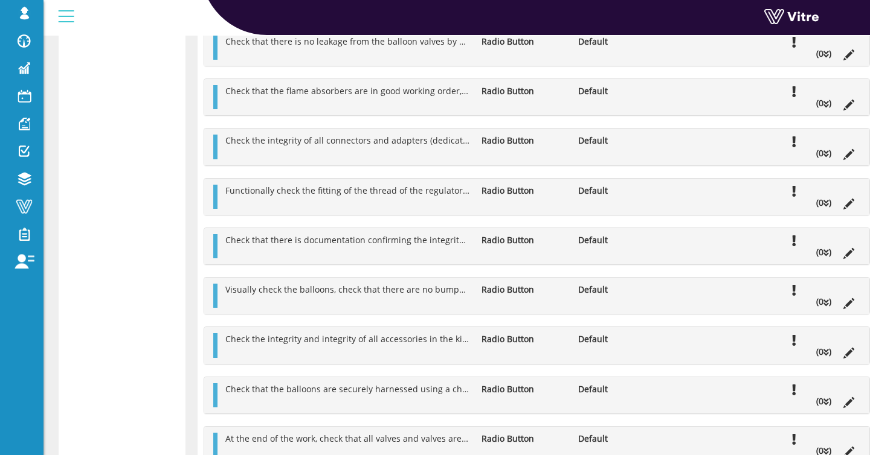
click at [412, 206] on ul "Functionally check the fitting of the thread of the regulator to the balloon. R…" at bounding box center [539, 197] width 641 height 24
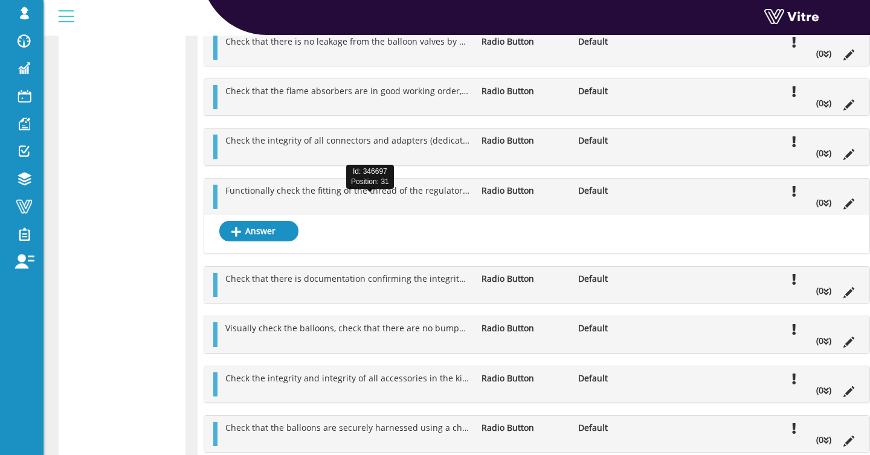
click at [412, 196] on span "Functionally check the fitting of the thread of the regulator to the balloon." at bounding box center [374, 190] width 298 height 11
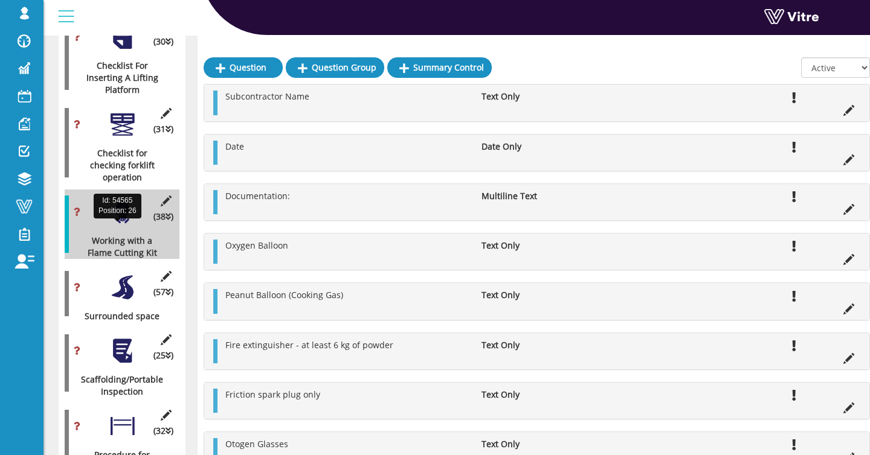
scroll to position [1211, 0]
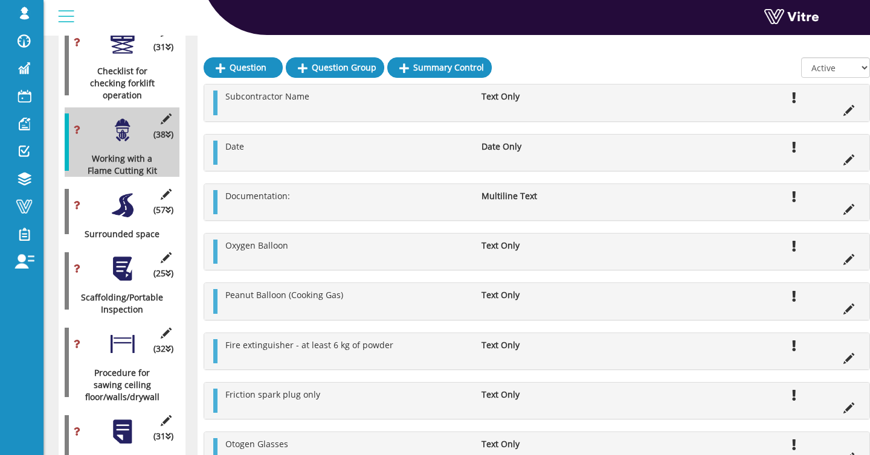
click at [132, 204] on div at bounding box center [122, 205] width 27 height 27
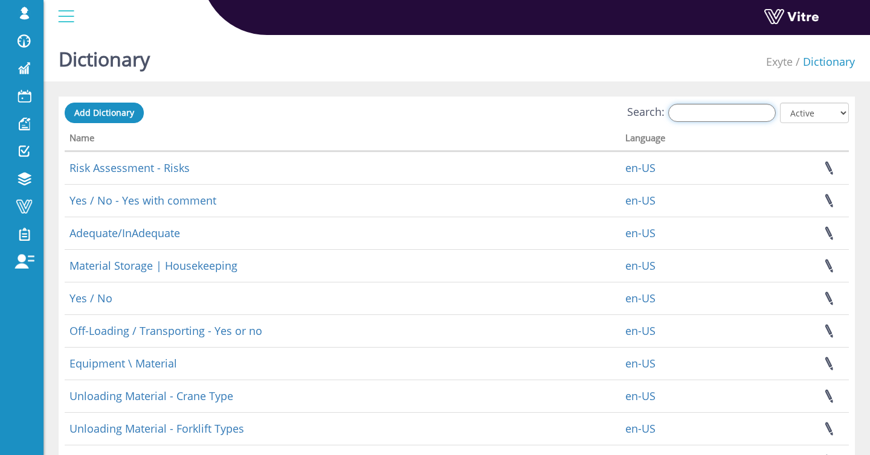
click at [749, 111] on input "Search:" at bounding box center [722, 113] width 108 height 18
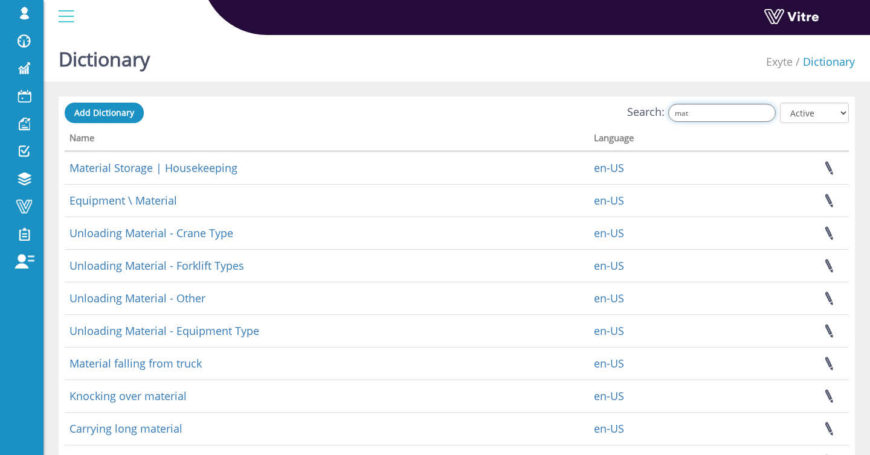
type input "mat"
